Goal: Task Accomplishment & Management: Use online tool/utility

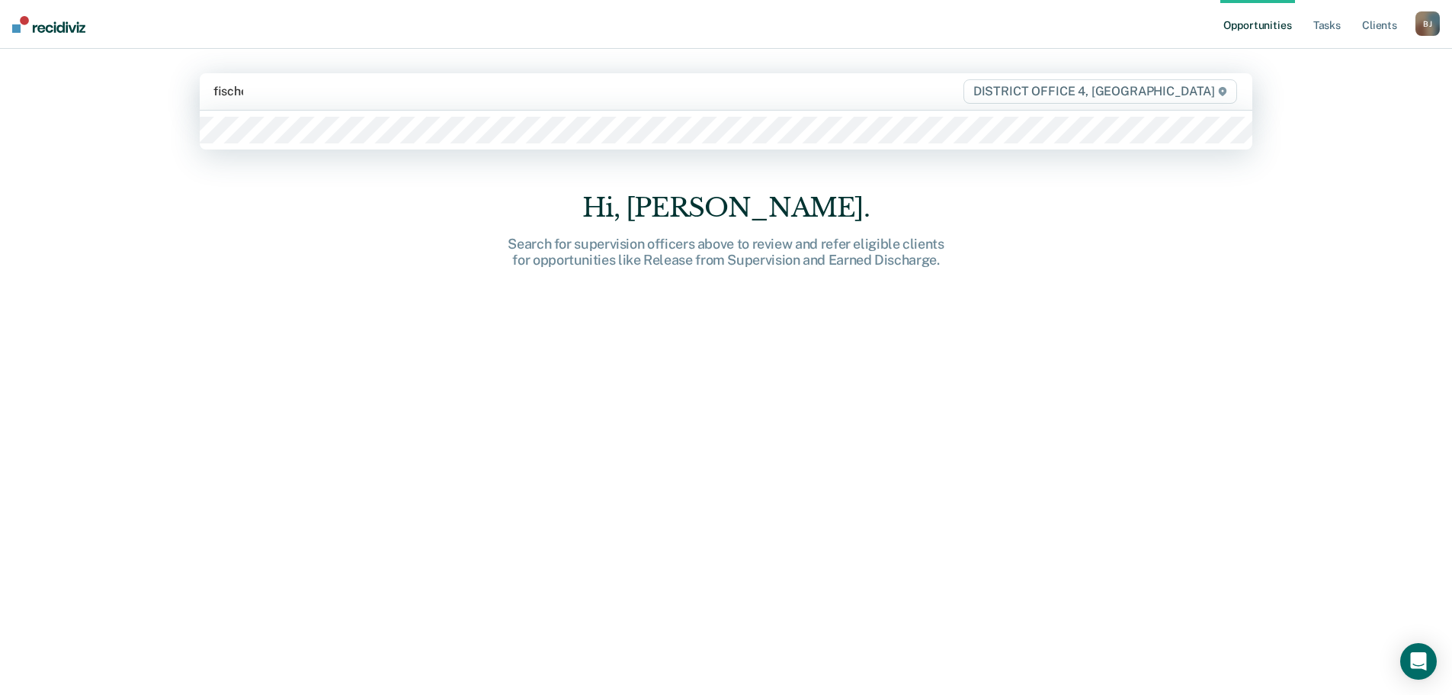
type input "[PERSON_NAME]"
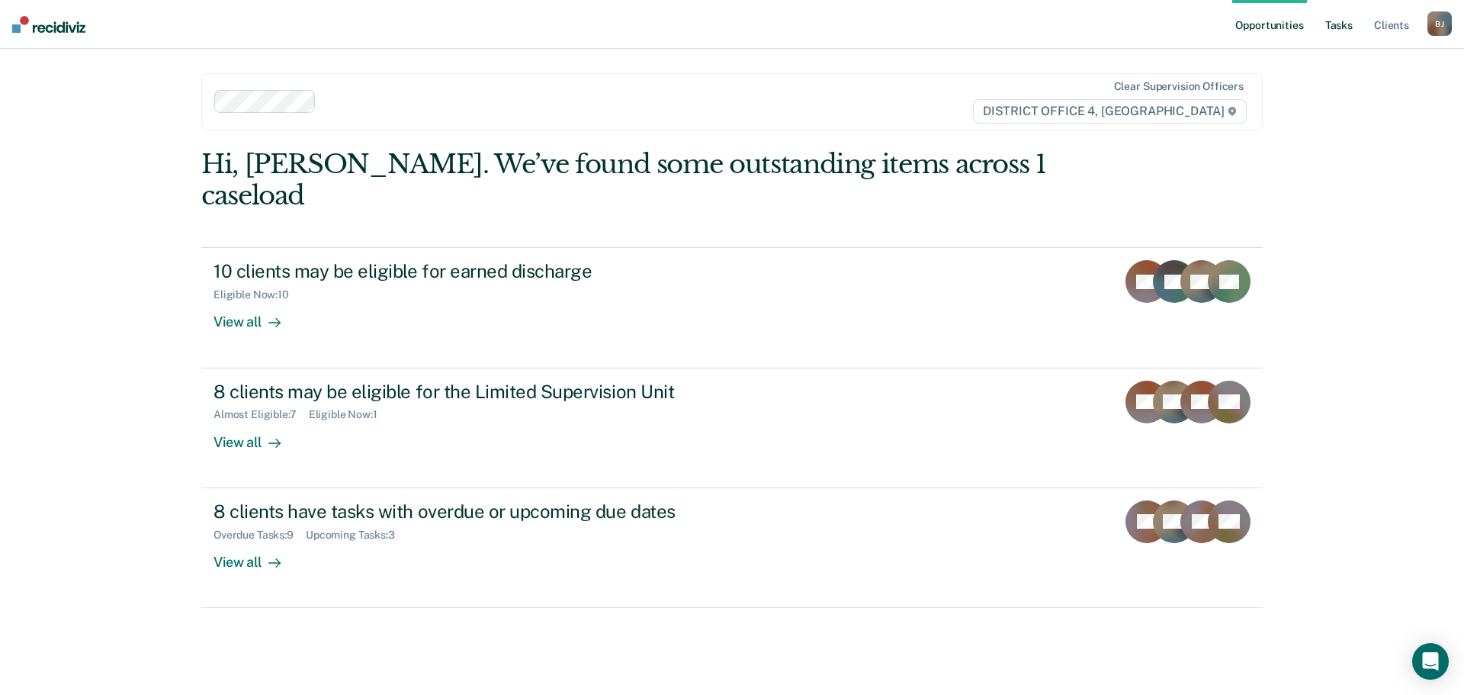
drag, startPoint x: 1321, startPoint y: 48, endPoint x: 1340, endPoint y: 18, distance: 35.3
click at [1324, 43] on ul "Opportunities Tasks Client s" at bounding box center [1329, 24] width 195 height 49
click at [1340, 18] on link "Tasks" at bounding box center [1339, 24] width 34 height 49
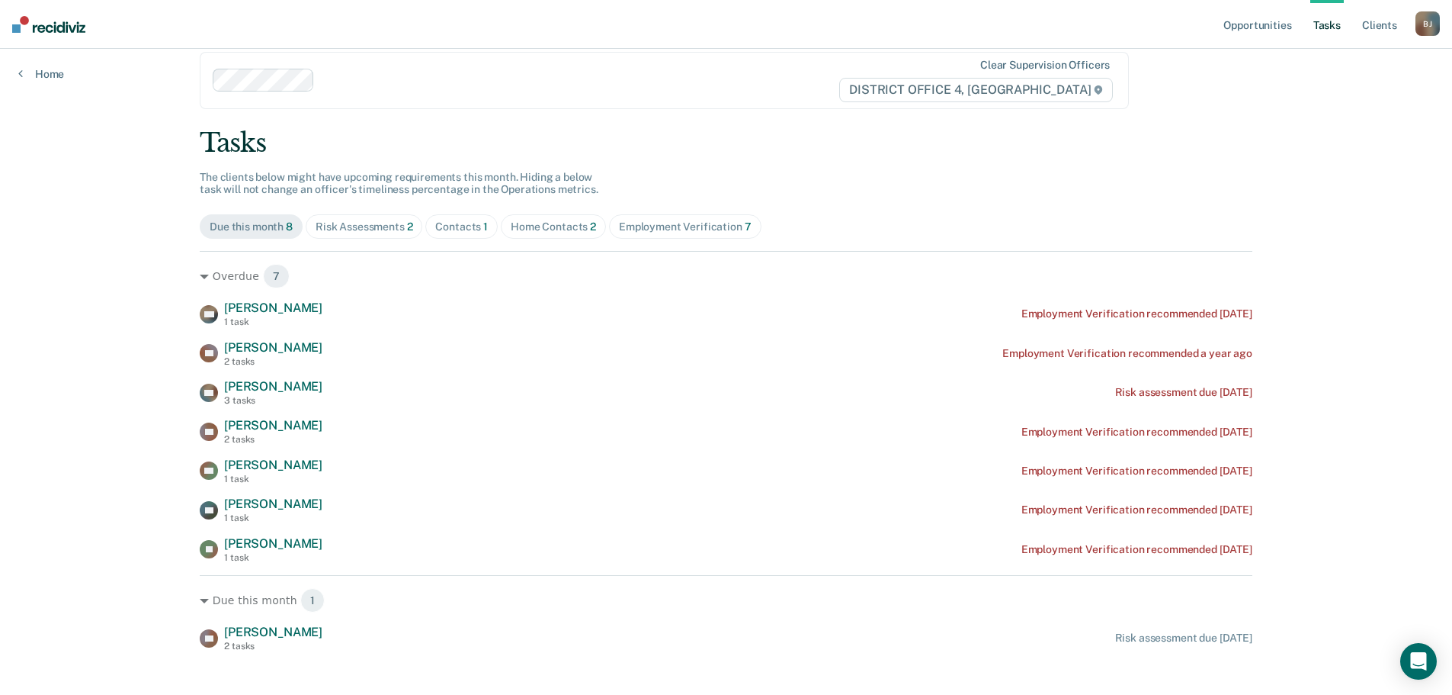
scroll to position [39, 0]
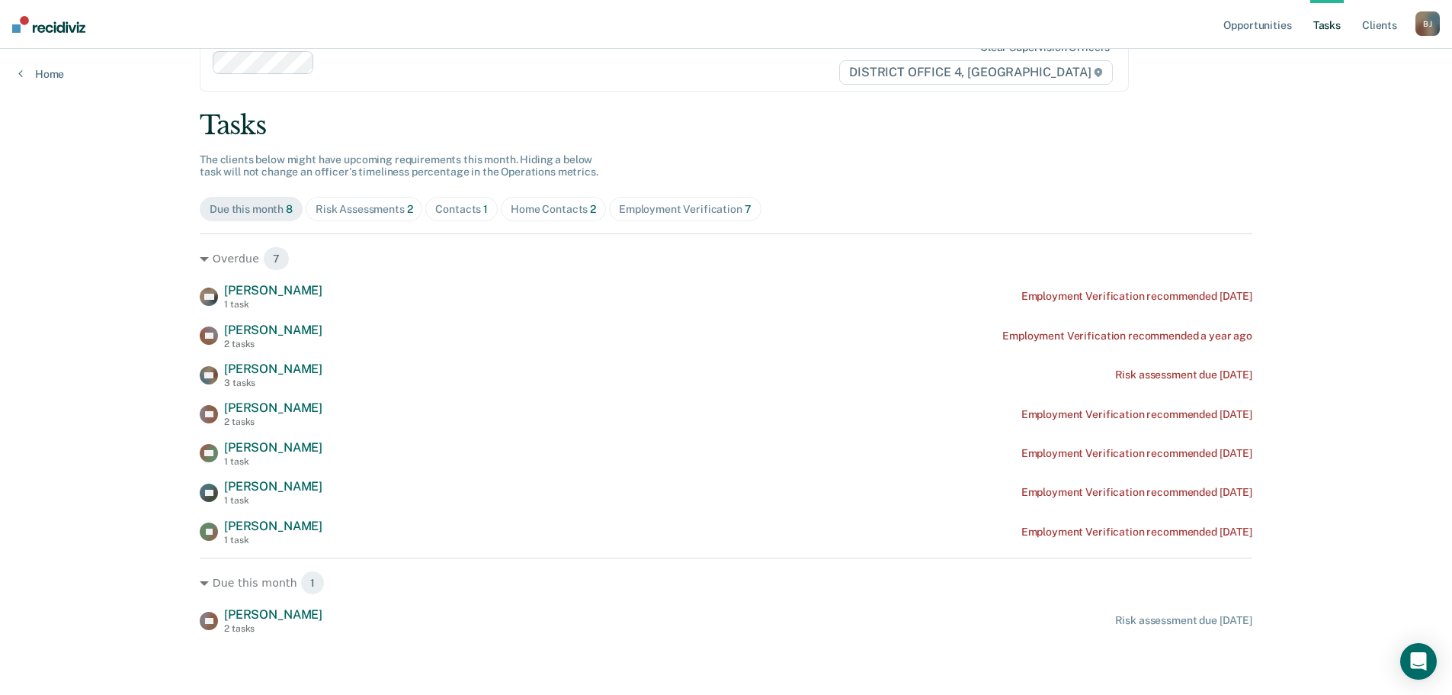
click at [441, 207] on div "Contacts 1" at bounding box center [461, 209] width 53 height 13
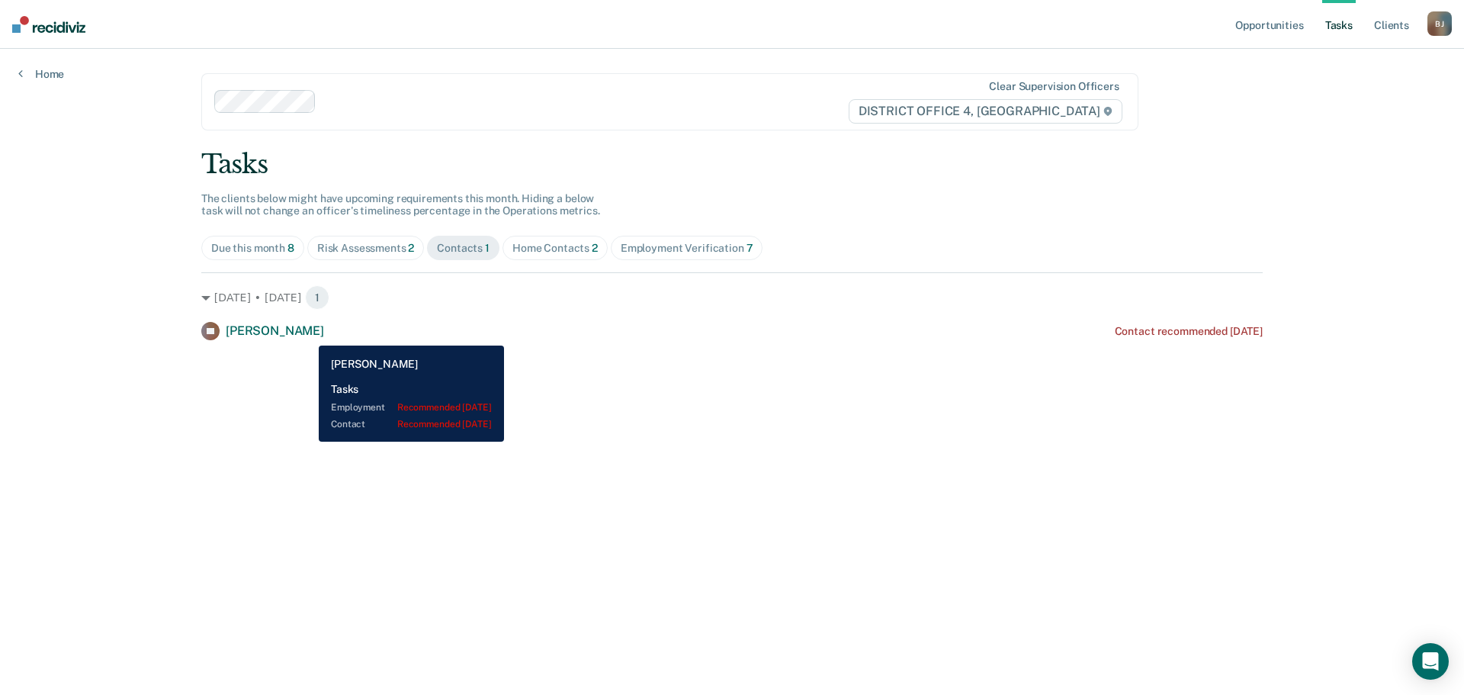
click at [307, 334] on span "[PERSON_NAME]" at bounding box center [275, 330] width 98 height 14
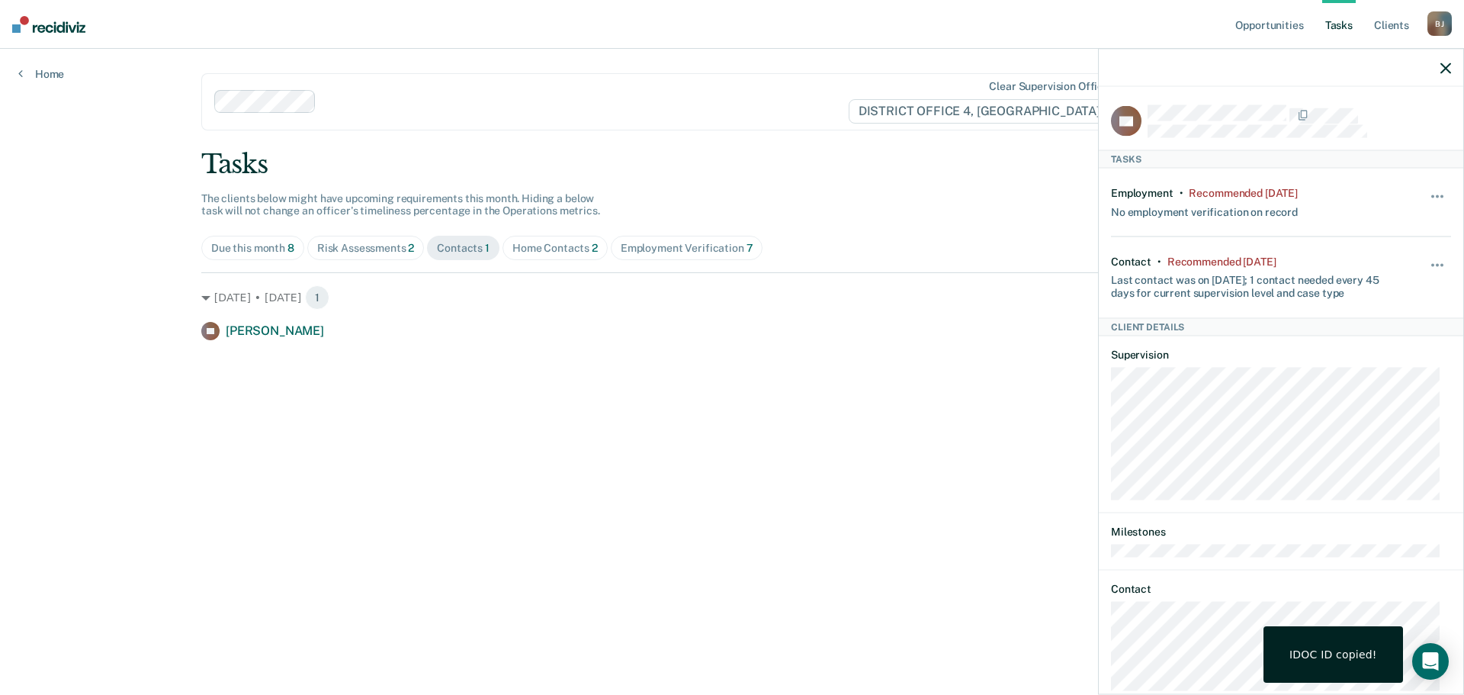
click at [243, 236] on span "Due this month 8" at bounding box center [252, 248] width 103 height 24
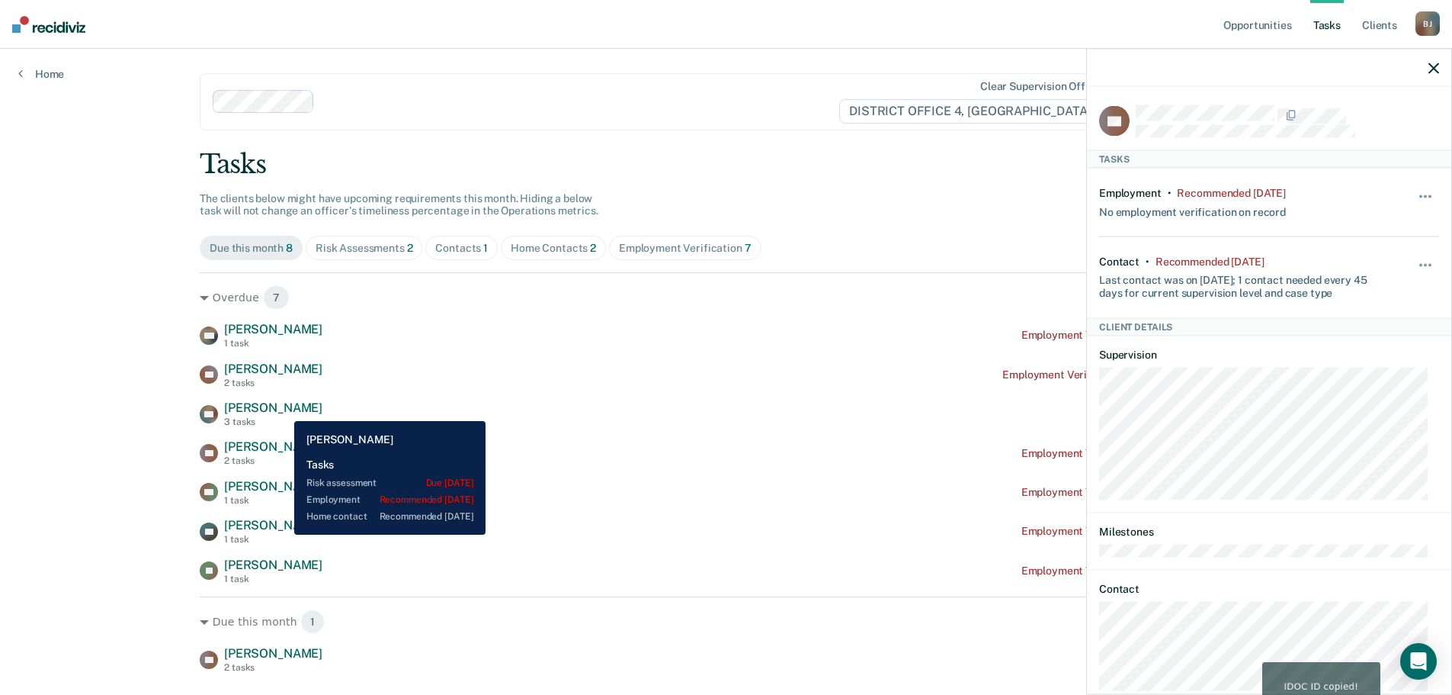
click at [283, 409] on span "[PERSON_NAME]" at bounding box center [273, 407] width 98 height 14
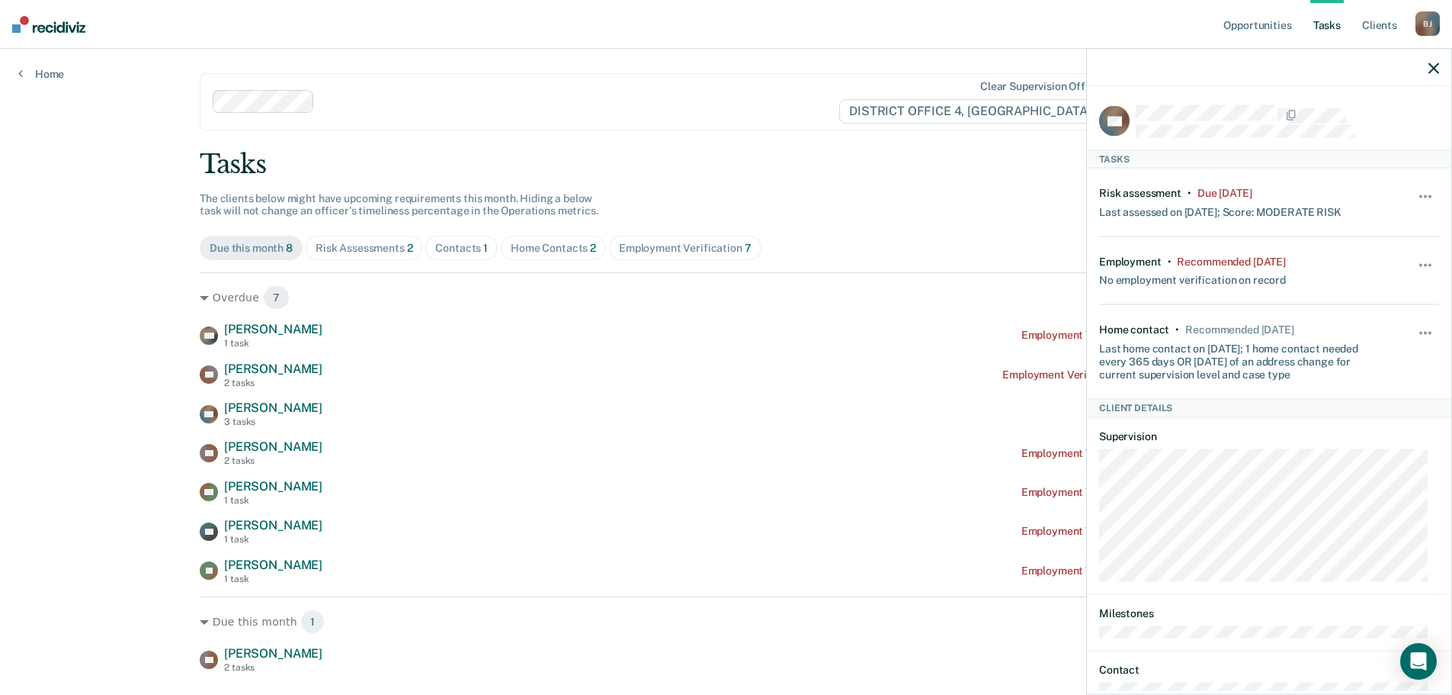
click at [458, 251] on div "Contacts 1" at bounding box center [461, 248] width 53 height 13
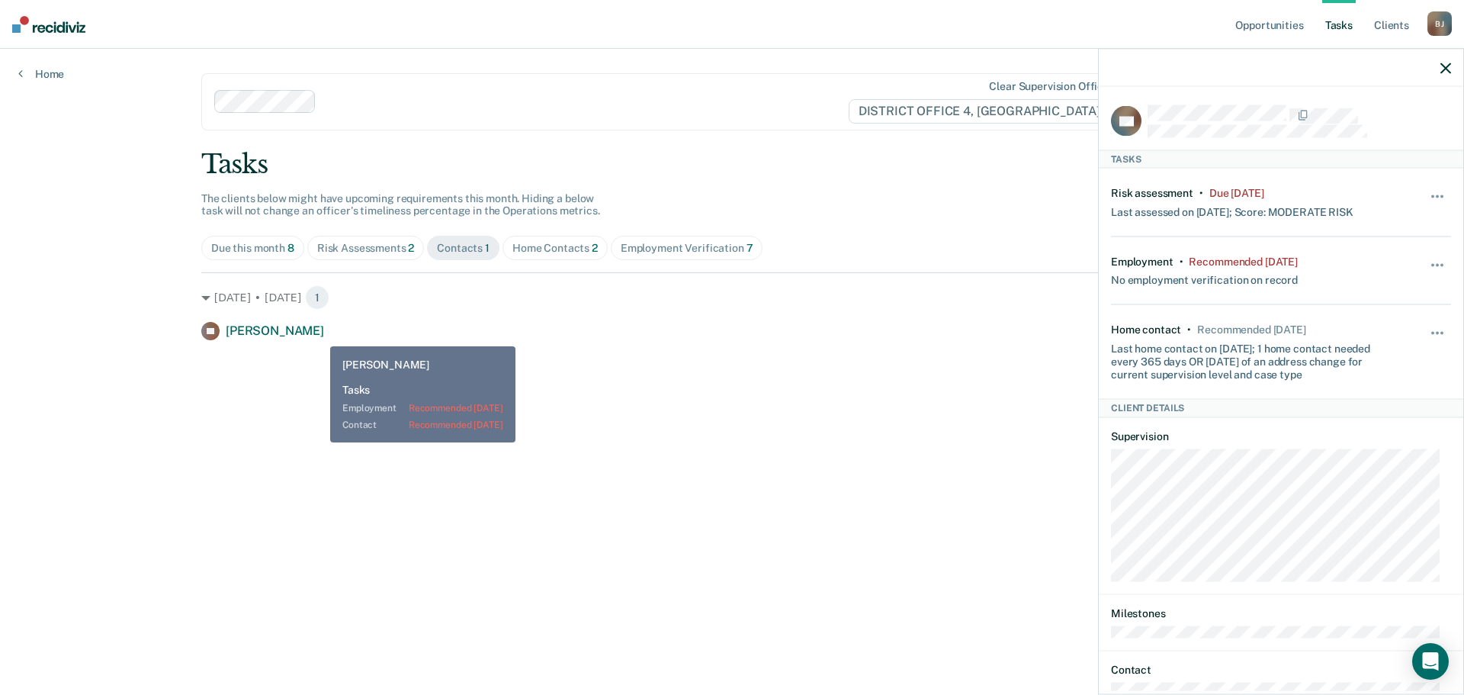
drag, startPoint x: 319, startPoint y: 335, endPoint x: 328, endPoint y: 329, distance: 10.6
click at [319, 335] on span "[PERSON_NAME]" at bounding box center [275, 330] width 98 height 14
